Goal: Communication & Community: Answer question/provide support

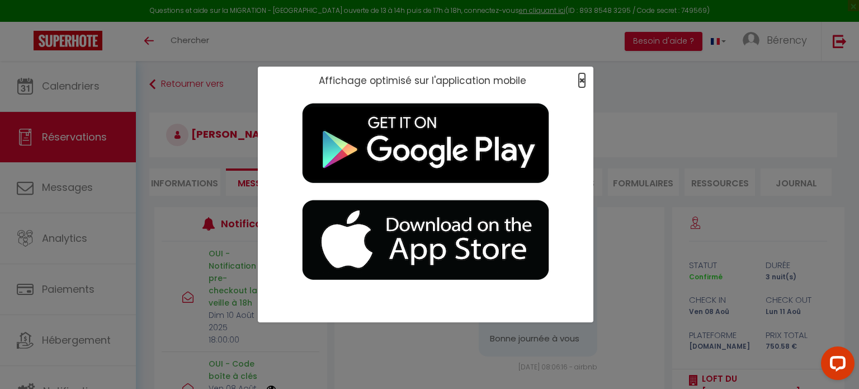
click at [581, 80] on span "×" at bounding box center [582, 80] width 6 height 14
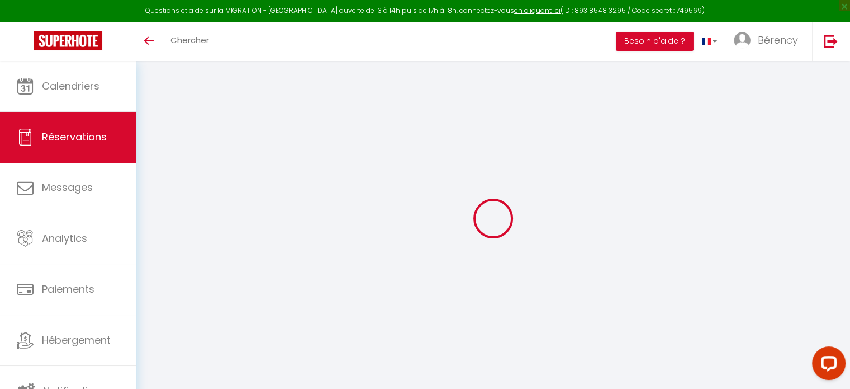
select select
checkbox input "false"
type textarea "Bonjour, Comment se passerait-il le départ ? Une inspection sera faite [DATE] d…"
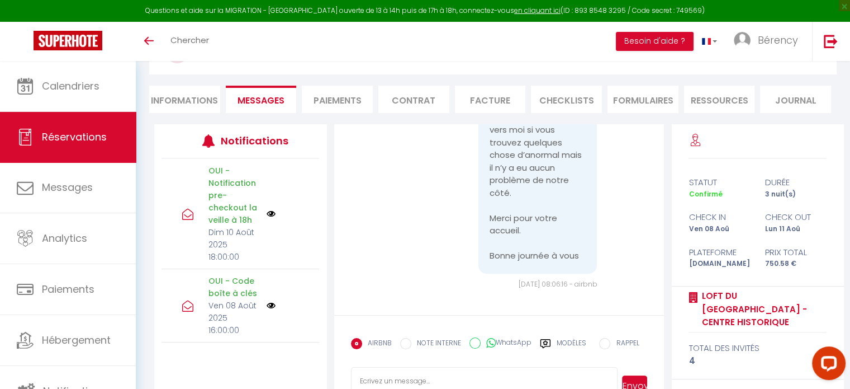
scroll to position [83, 0]
click at [466, 371] on textarea at bounding box center [484, 385] width 267 height 39
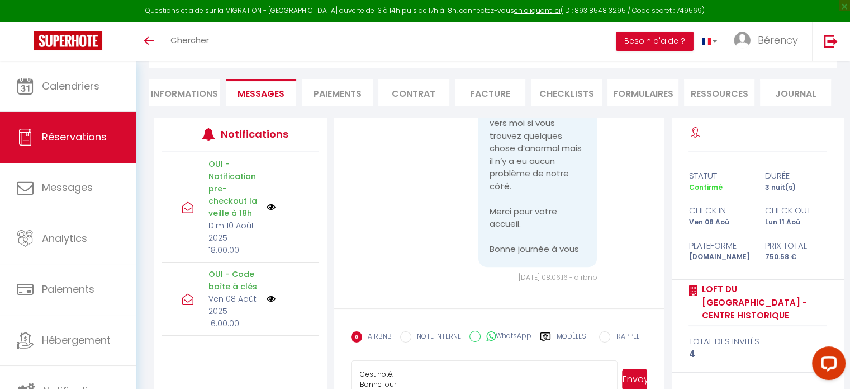
click at [463, 382] on textarea "C'est noté. Bonne jour" at bounding box center [484, 379] width 267 height 39
click at [403, 373] on textarea "C'est noté. Bonne jour" at bounding box center [484, 379] width 267 height 39
click at [403, 373] on textarea "C'est noté, mrci. Bonne jour" at bounding box center [484, 379] width 267 height 39
click at [461, 384] on textarea "C'est noté, merci. Bonne jour" at bounding box center [484, 379] width 267 height 39
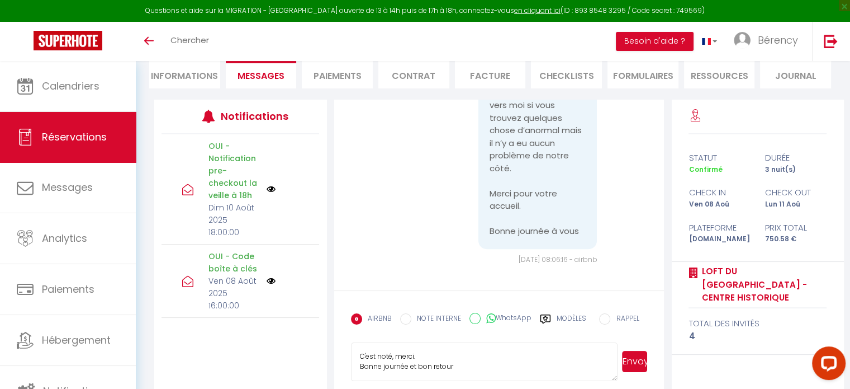
scroll to position [121, 0]
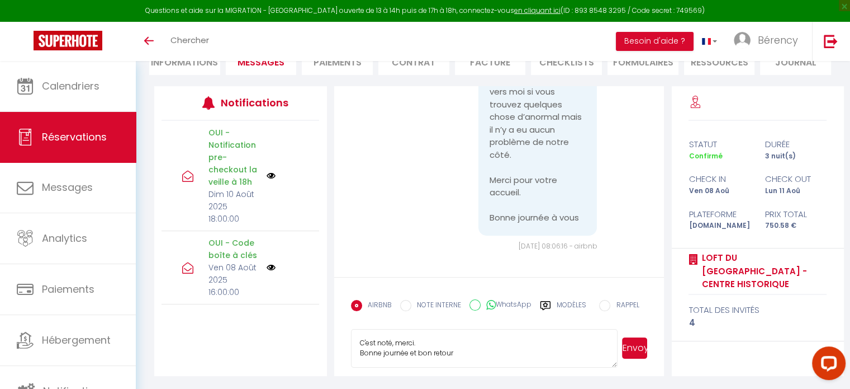
type textarea "C'est noté, merci. Bonne journée et bon retour"
click at [633, 349] on button "Envoyer" at bounding box center [634, 347] width 25 height 21
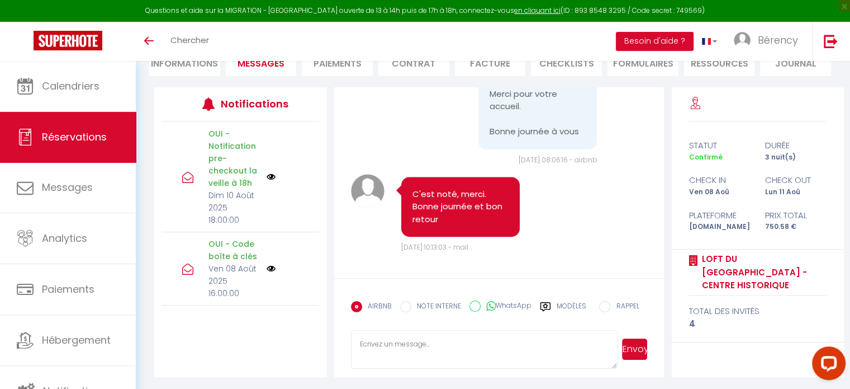
scroll to position [3, 0]
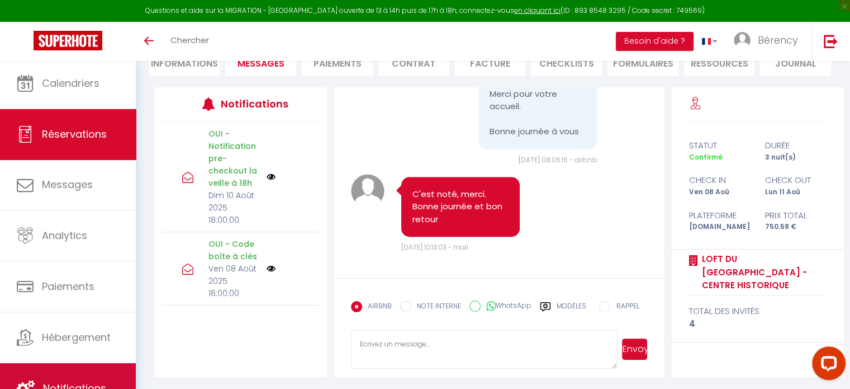
click at [90, 368] on link "Notifications" at bounding box center [68, 388] width 136 height 50
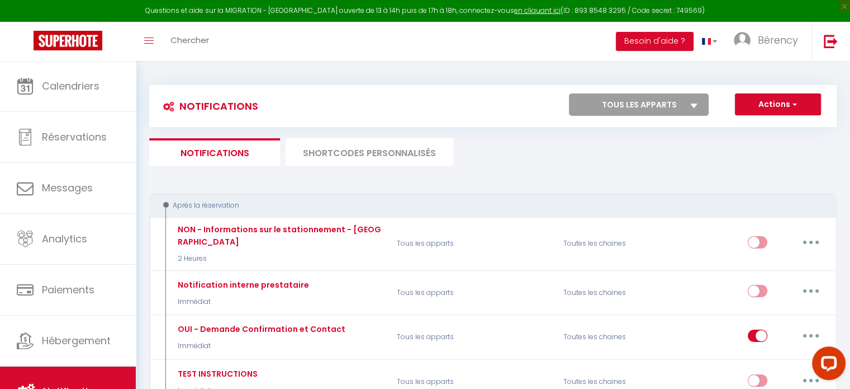
click at [396, 154] on li "SHORTCODES PERSONNALISÉS" at bounding box center [370, 151] width 168 height 27
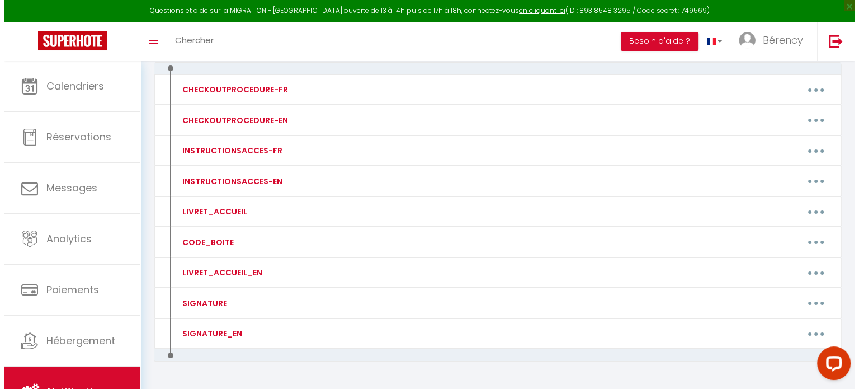
scroll to position [132, 0]
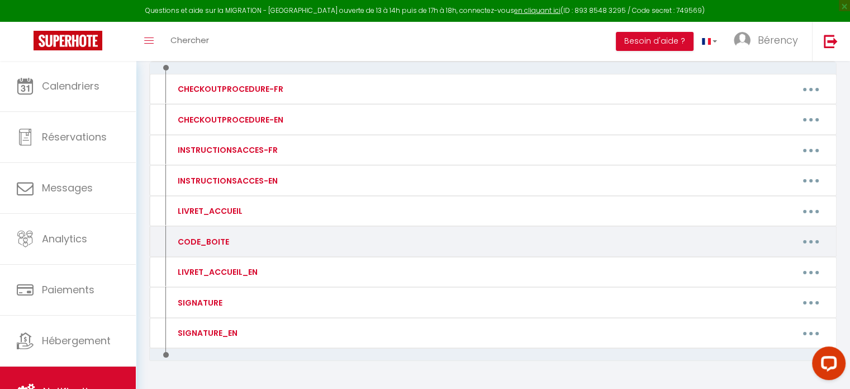
click at [224, 245] on div "CODE_BOITE" at bounding box center [251, 242] width 167 height 18
click at [816, 240] on button "button" at bounding box center [811, 242] width 31 height 18
click at [779, 266] on link "Editer" at bounding box center [782, 266] width 83 height 19
type input "CODE_BOITE"
type textarea "CODE_BOITE"
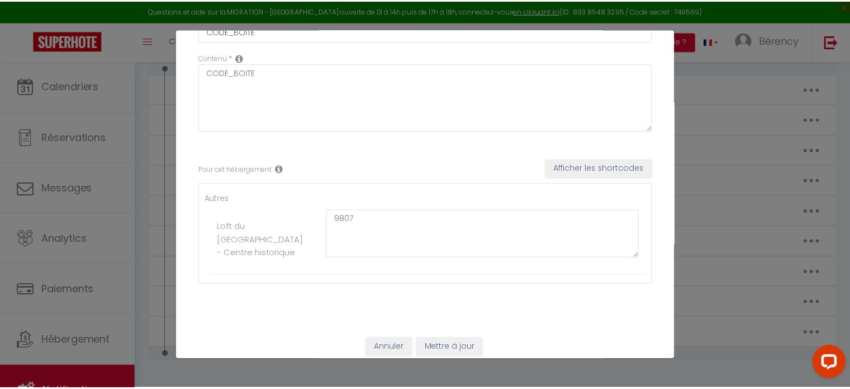
scroll to position [79, 0]
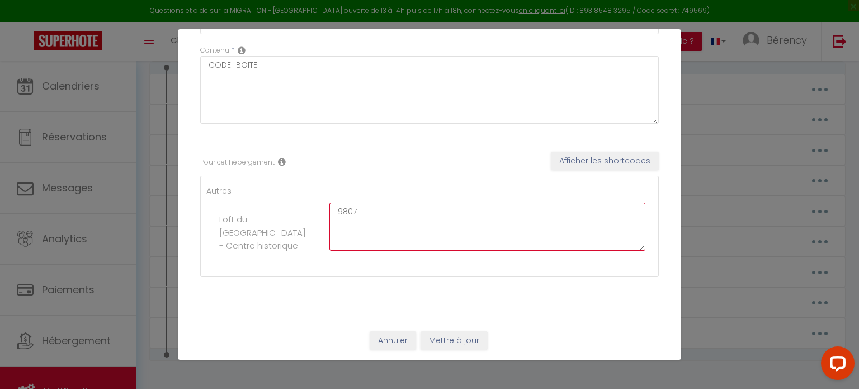
drag, startPoint x: 371, startPoint y: 209, endPoint x: 332, endPoint y: 196, distance: 41.2
click at [332, 196] on ul "Autres Loft du Vieux Montpellier - Centre historique 9807" at bounding box center [429, 225] width 446 height 83
type textarea "1508"
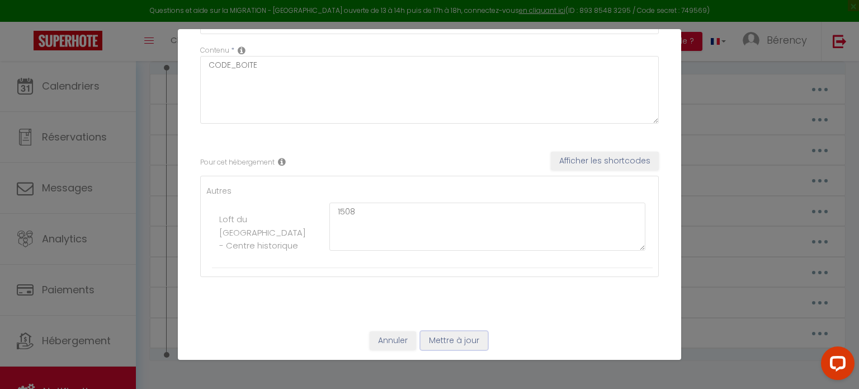
click at [432, 337] on button "Mettre à jour" at bounding box center [453, 340] width 67 height 19
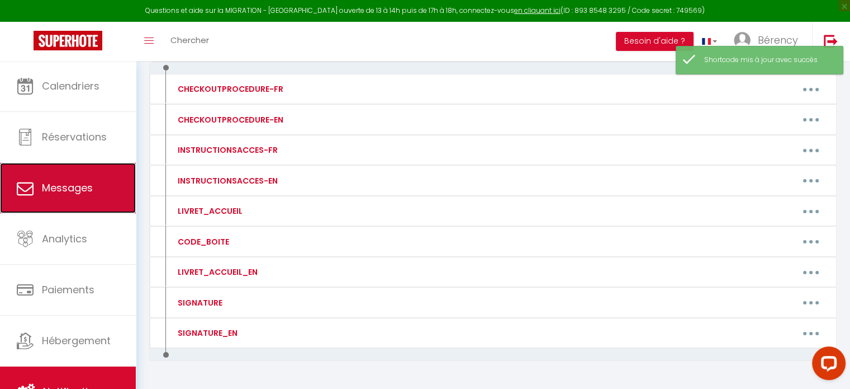
click at [60, 181] on span "Messages" at bounding box center [67, 188] width 51 height 14
select select "message"
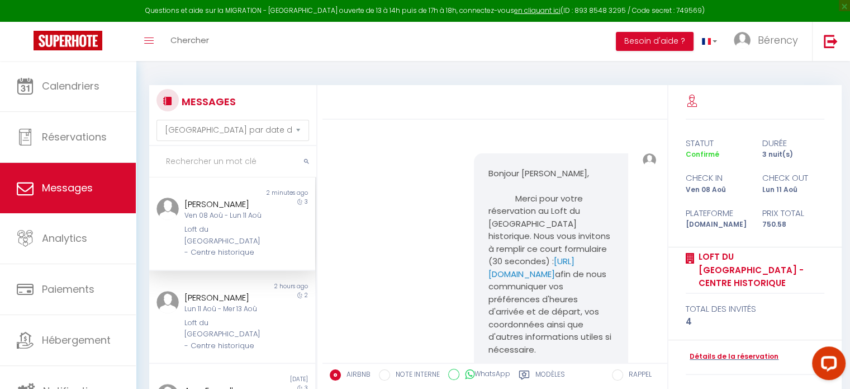
scroll to position [4814, 0]
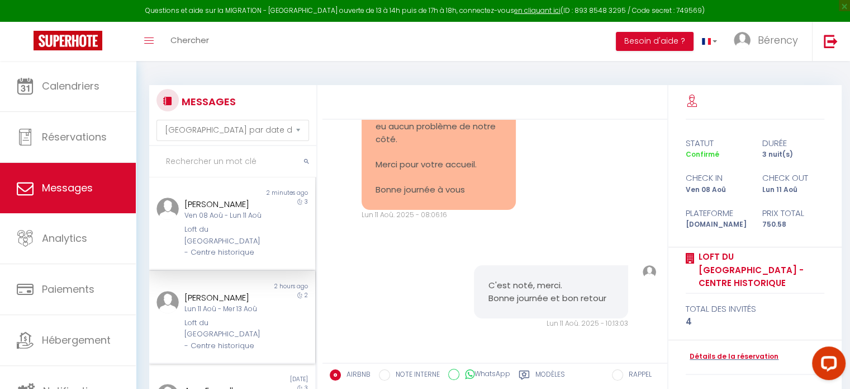
click at [227, 313] on div "Lun 11 Aoû - Mer 13 Aoû" at bounding box center [225, 309] width 82 height 11
